Goal: Task Accomplishment & Management: Manage account settings

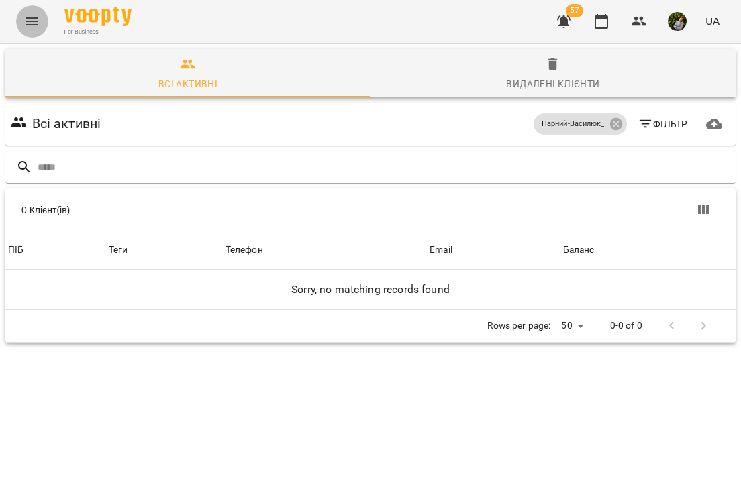
click at [31, 23] on icon "Menu" at bounding box center [32, 21] width 16 height 16
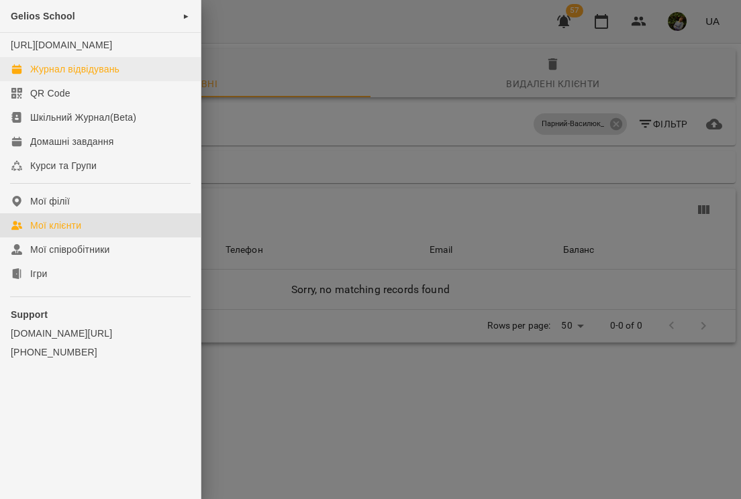
click at [48, 76] on div "Журнал відвідувань" at bounding box center [74, 68] width 89 height 13
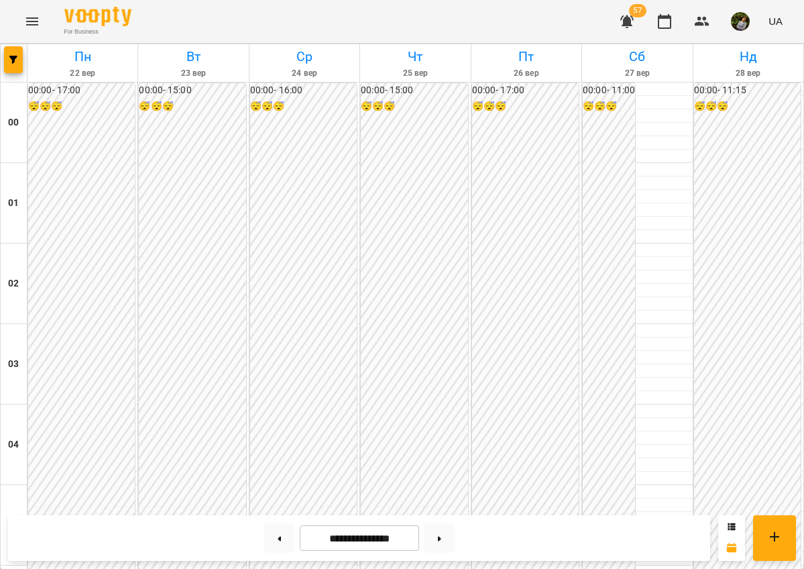
scroll to position [1421, 0]
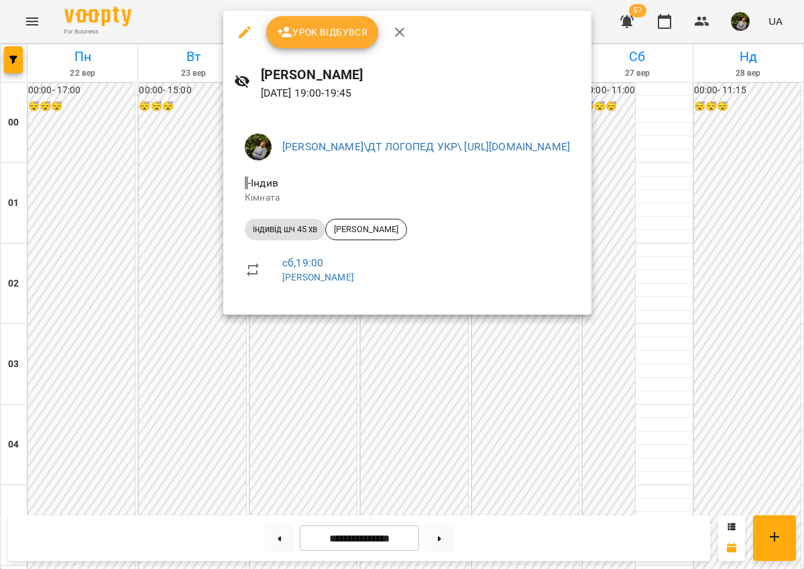
click at [551, 465] on div at bounding box center [402, 284] width 804 height 569
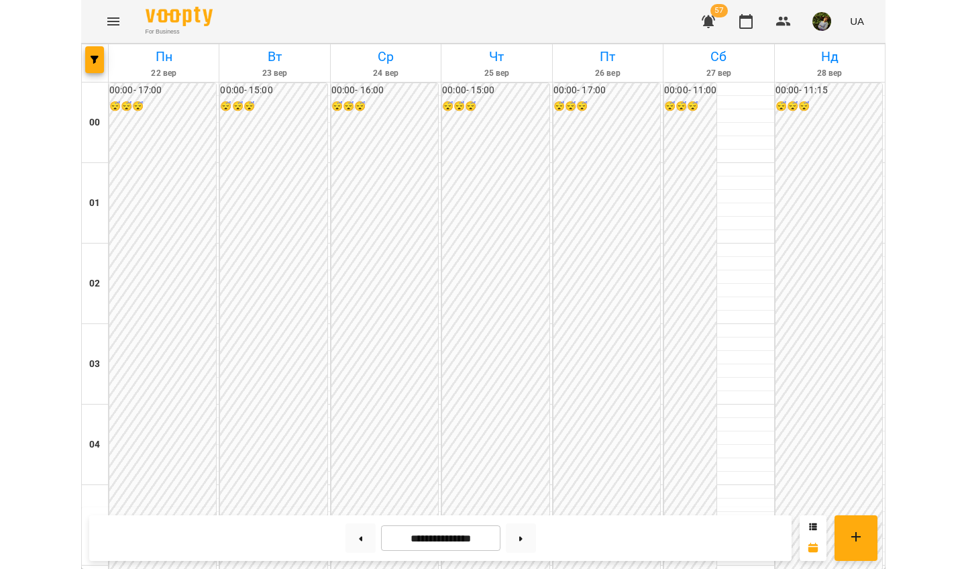
scroll to position [1251, 0]
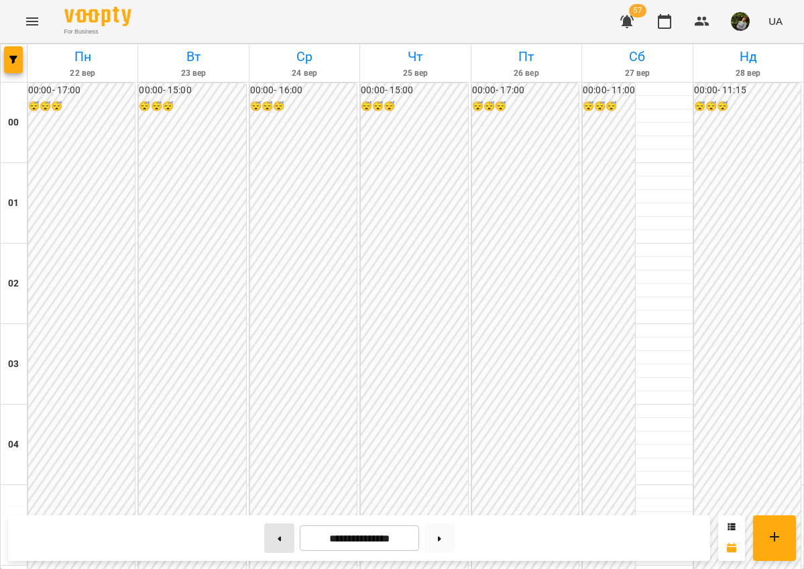
click at [275, 498] on button at bounding box center [279, 538] width 30 height 30
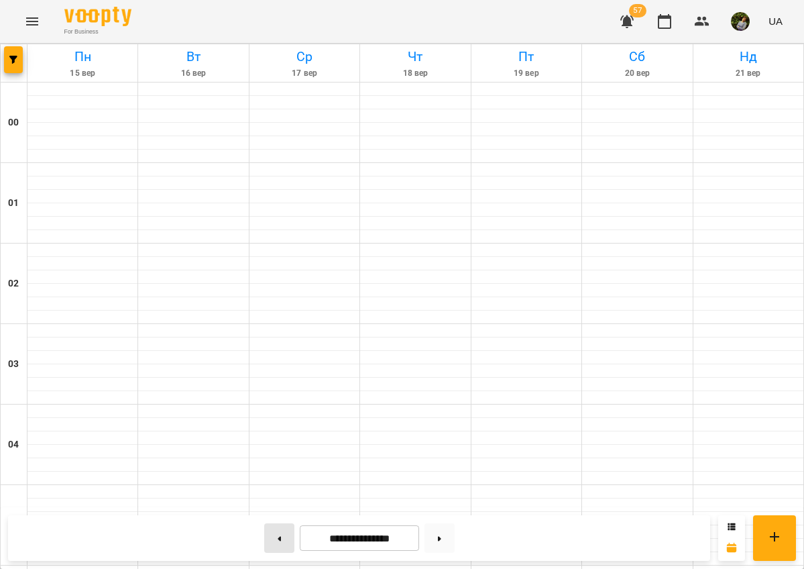
type input "**********"
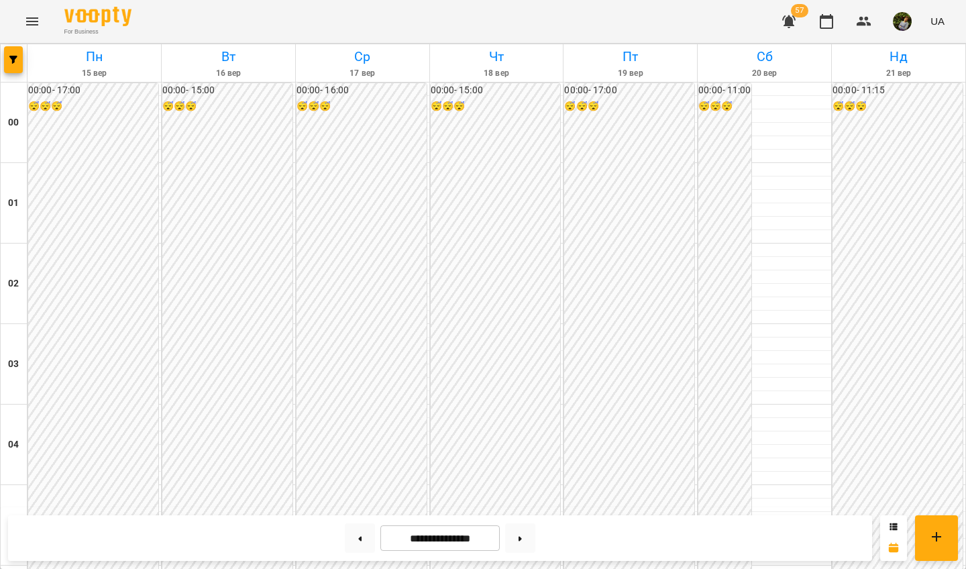
scroll to position [1488, 0]
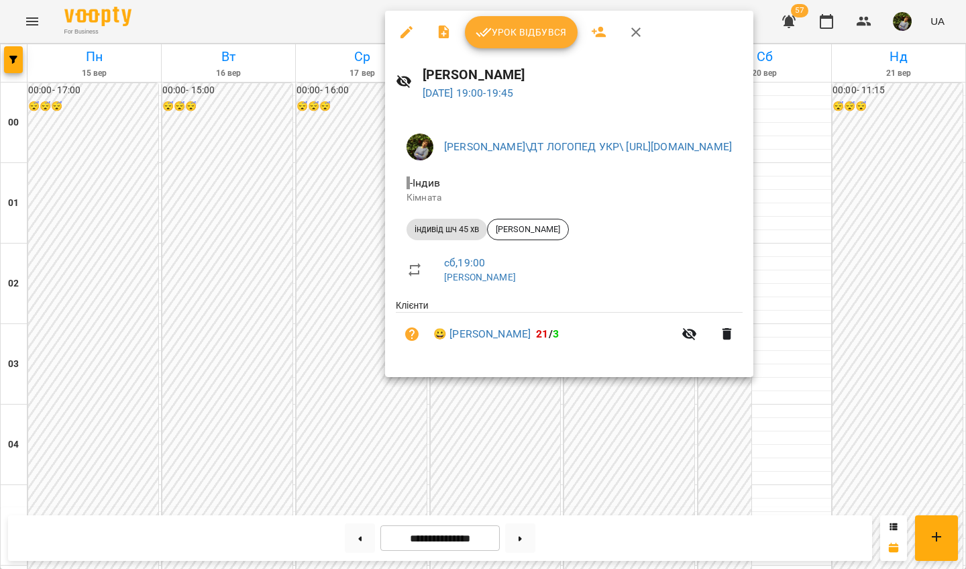
click at [658, 455] on div at bounding box center [483, 284] width 966 height 569
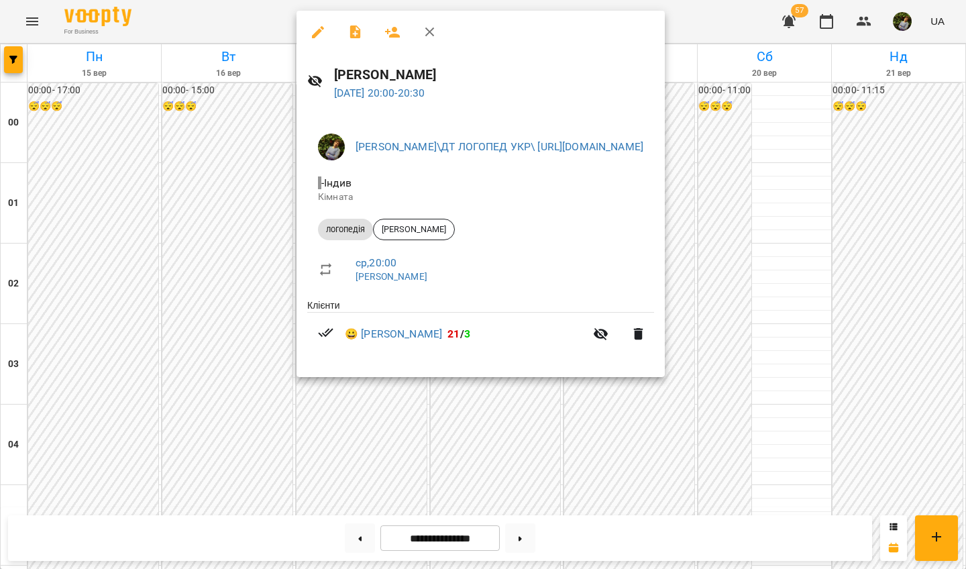
click at [654, 475] on div at bounding box center [483, 284] width 966 height 569
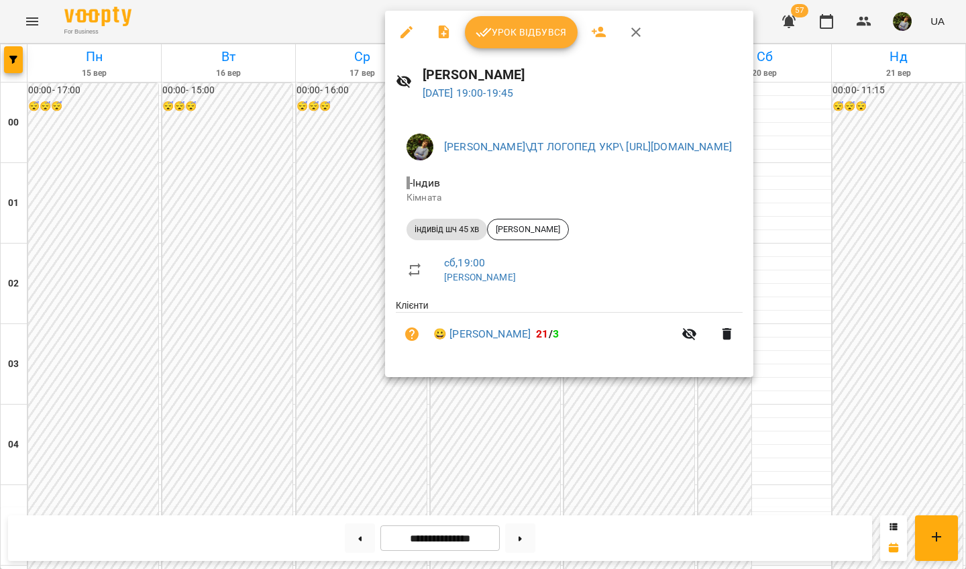
click at [681, 445] on div at bounding box center [483, 284] width 966 height 569
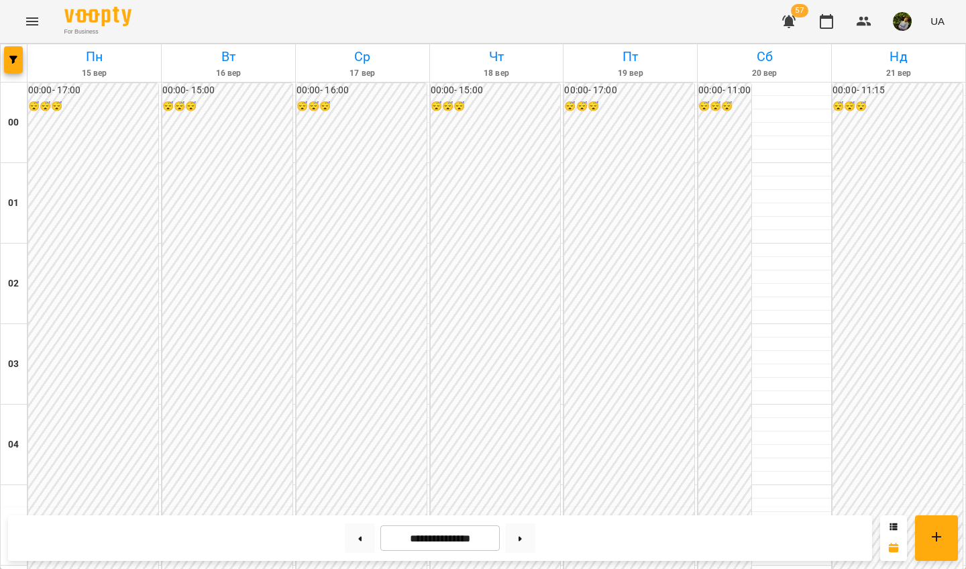
scroll to position [1322, 0]
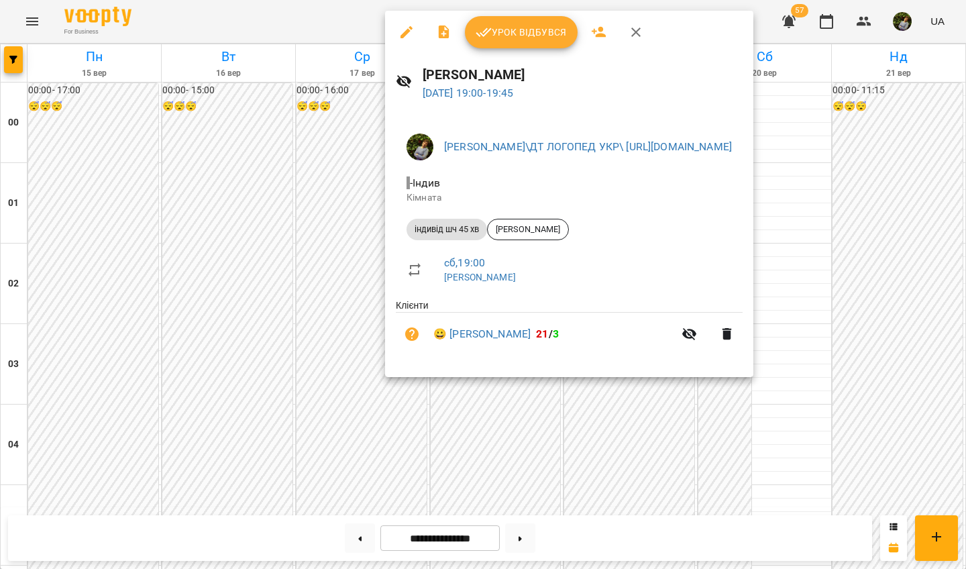
click at [665, 435] on div at bounding box center [483, 284] width 966 height 569
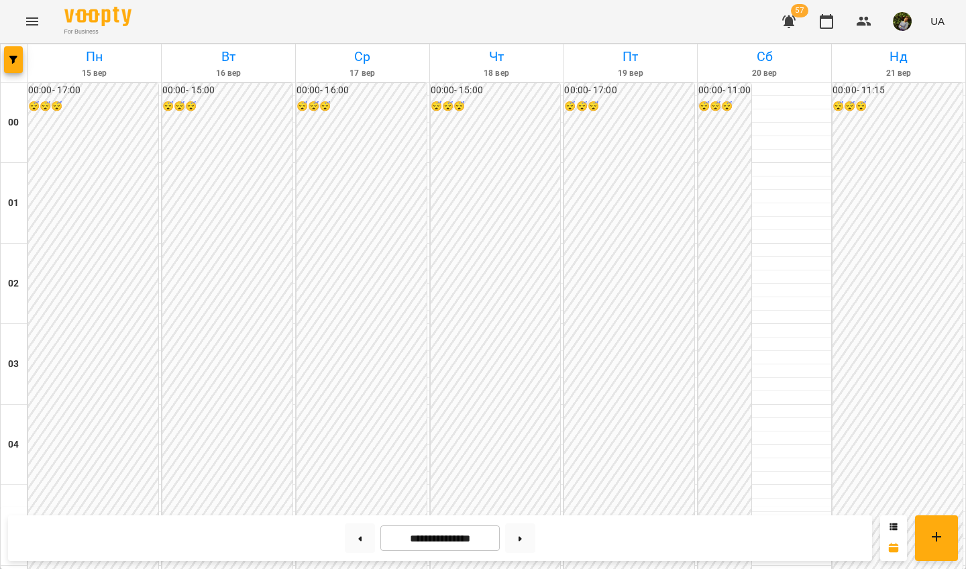
scroll to position [1308, 0]
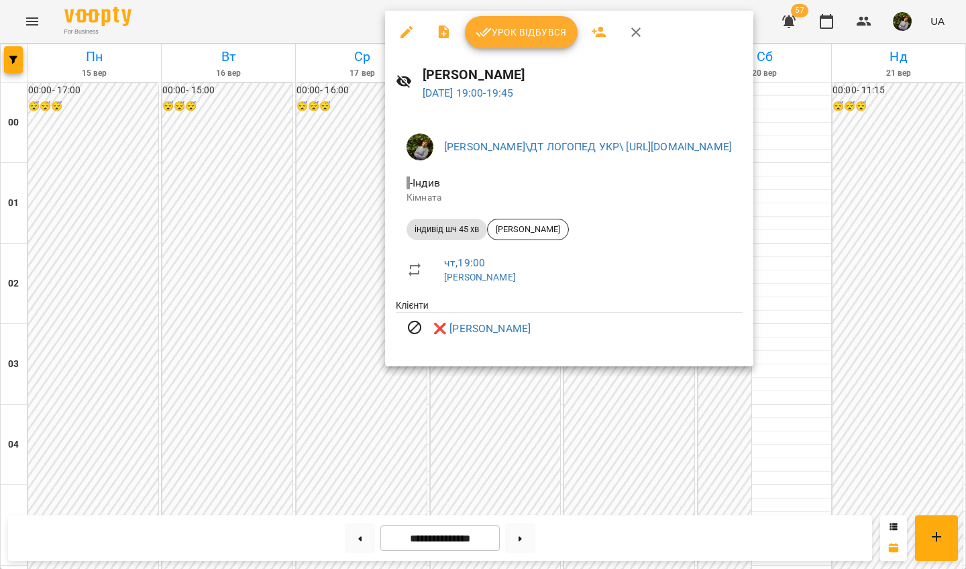
click at [624, 415] on div at bounding box center [483, 284] width 966 height 569
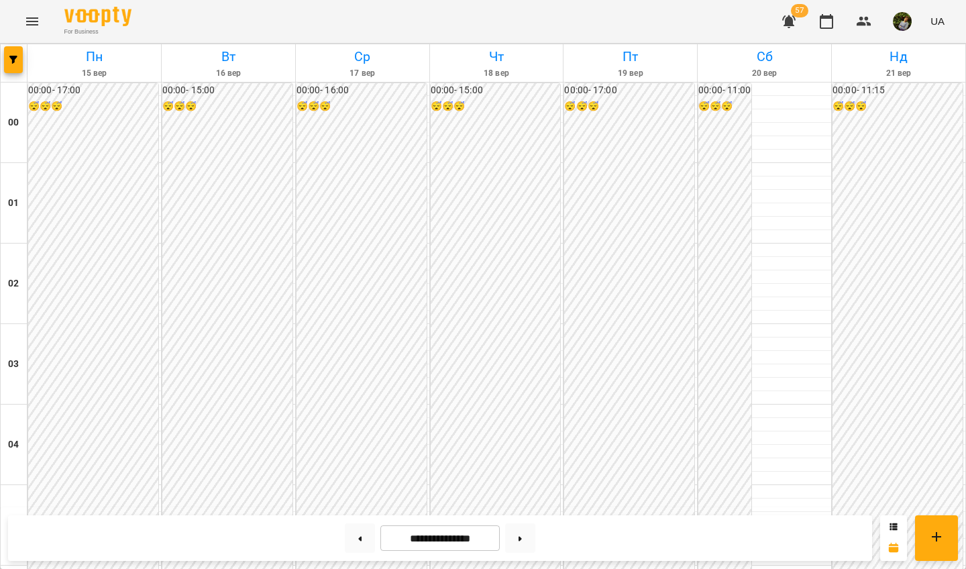
scroll to position [1505, 0]
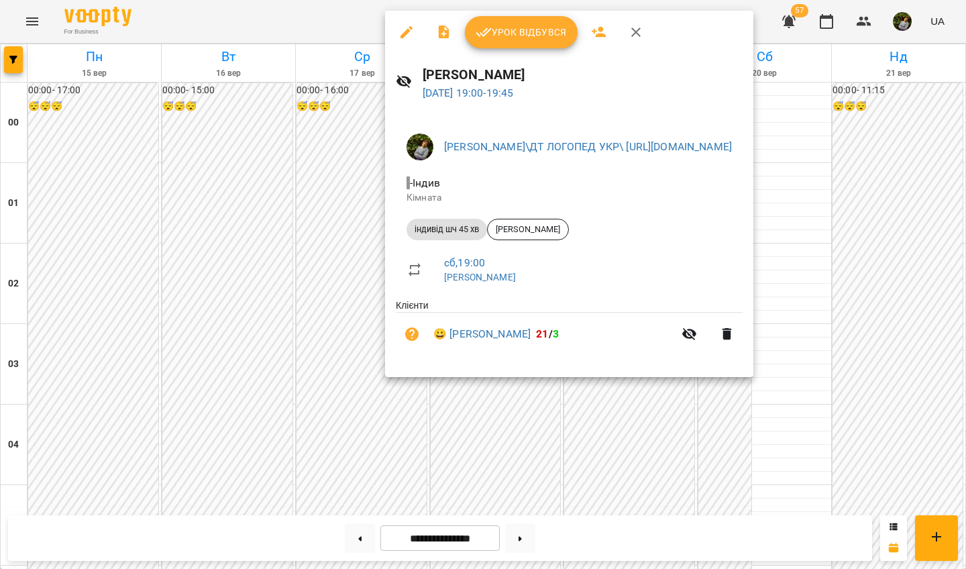
click at [659, 418] on div at bounding box center [483, 284] width 966 height 569
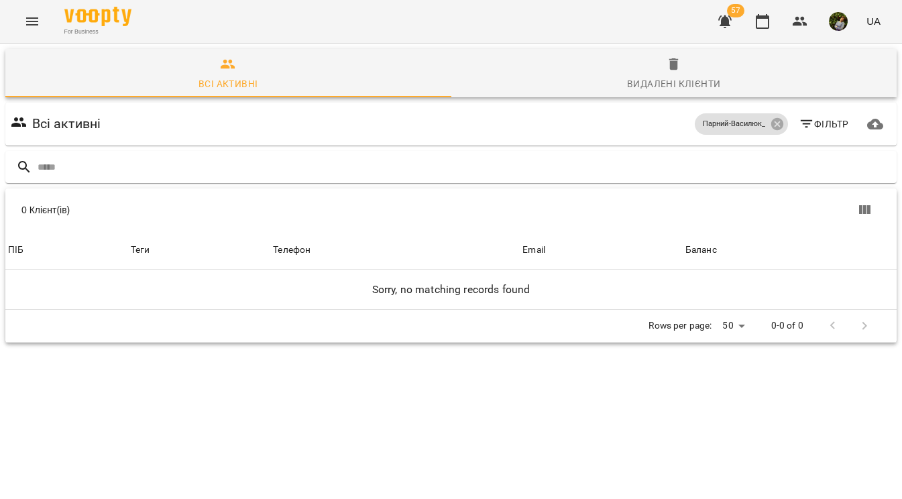
click at [28, 20] on icon "Menu" at bounding box center [32, 21] width 16 height 16
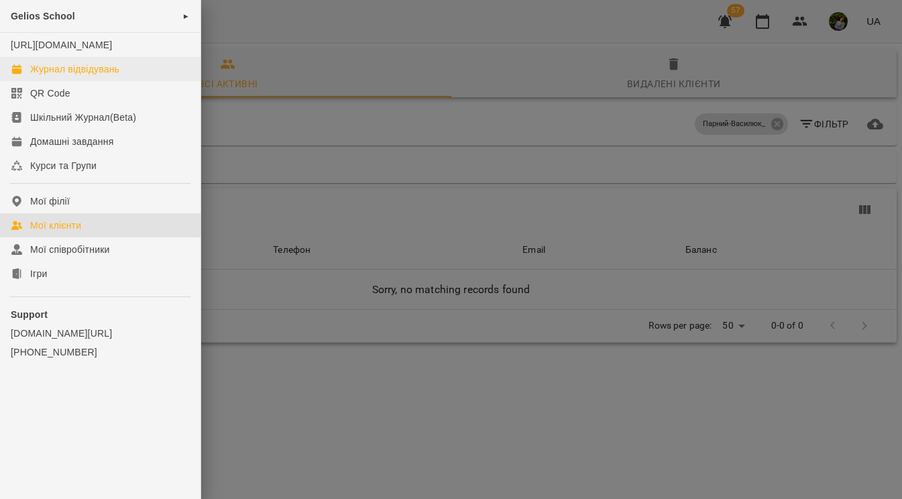
click at [66, 76] on div "Журнал відвідувань" at bounding box center [74, 68] width 89 height 13
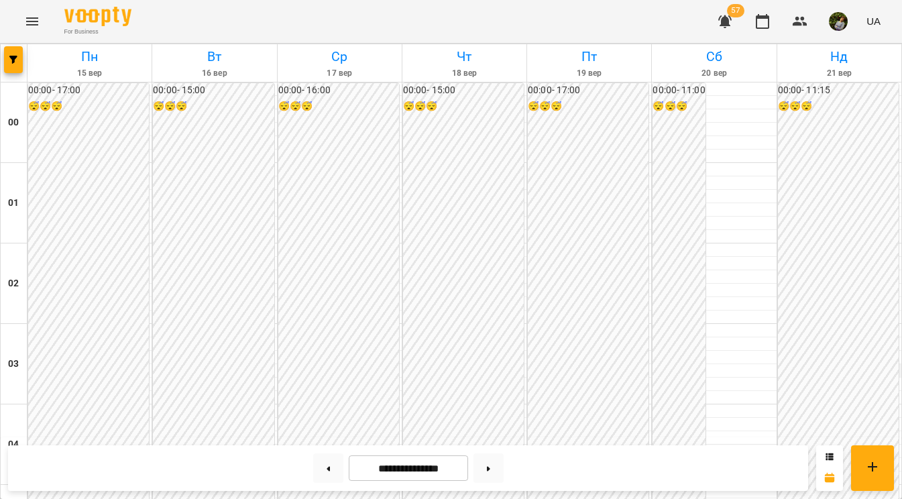
scroll to position [1256, 0]
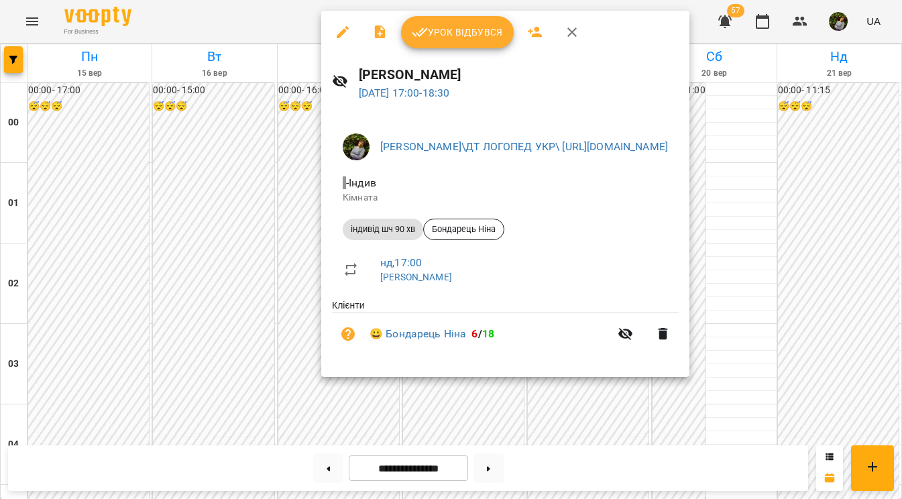
click at [836, 411] on div at bounding box center [451, 249] width 902 height 499
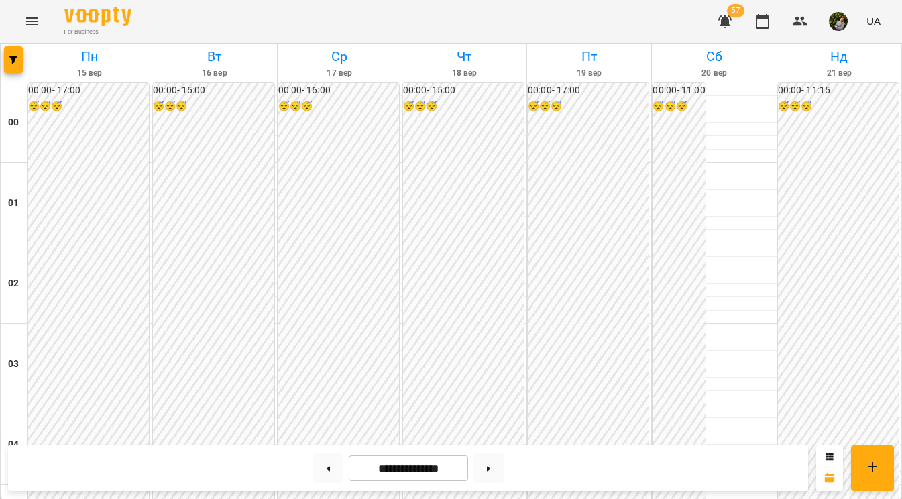
scroll to position [1121, 0]
